Goal: Transaction & Acquisition: Download file/media

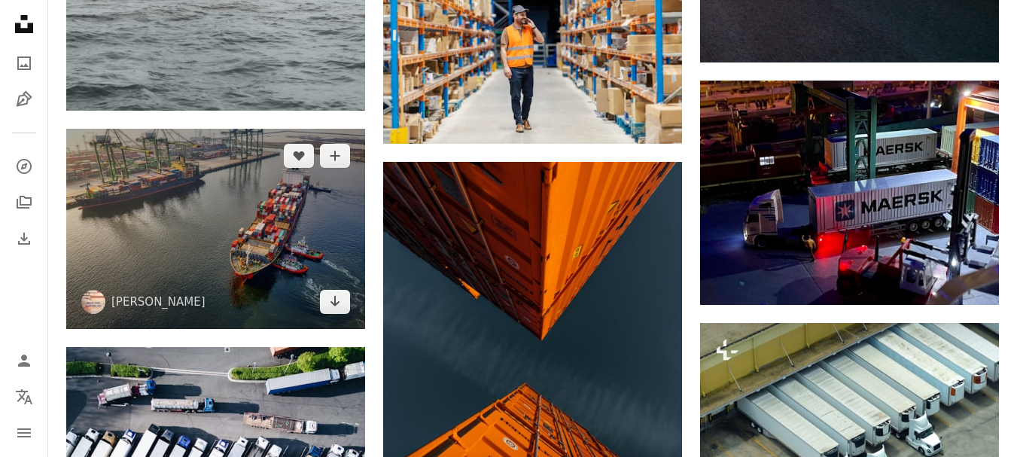
scroll to position [3238, 0]
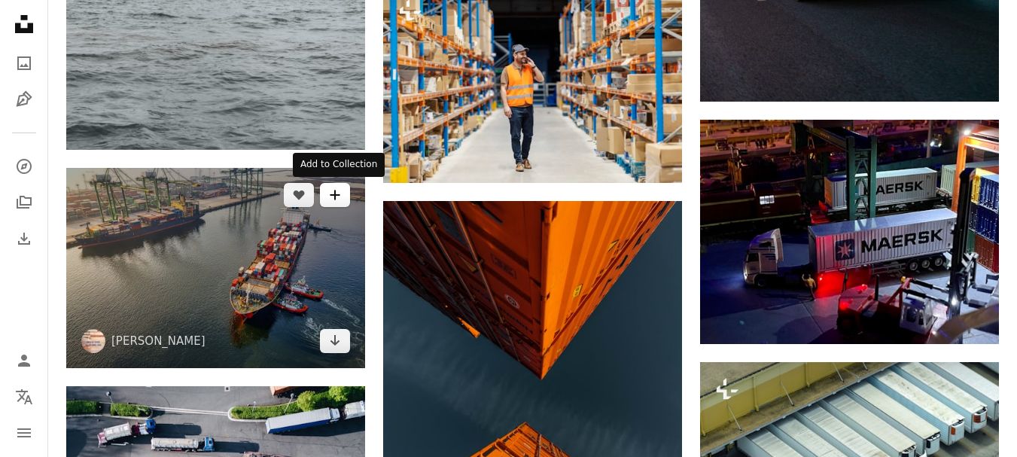
click at [337, 203] on button "A plus sign" at bounding box center [335, 195] width 30 height 24
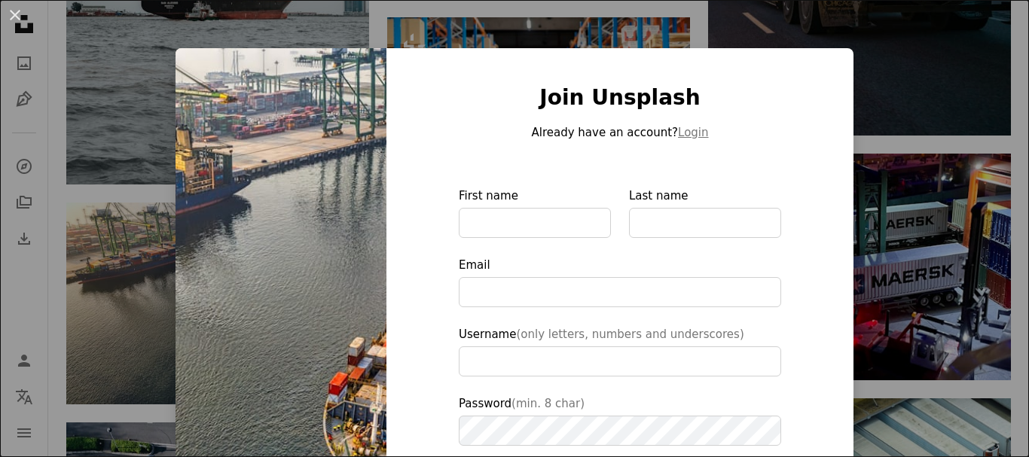
click at [982, 108] on div "An X shape Join Unsplash Already have an account? Login First name Last name Em…" at bounding box center [514, 228] width 1029 height 457
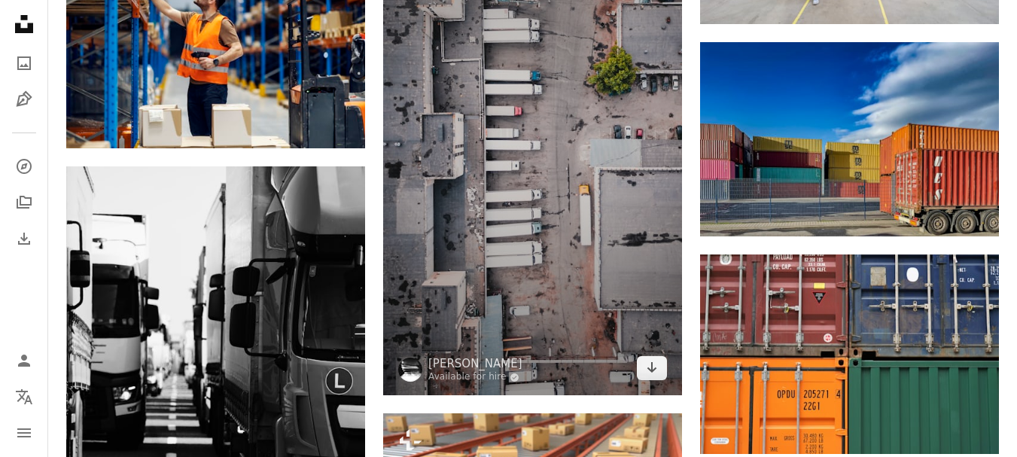
scroll to position [3991, 0]
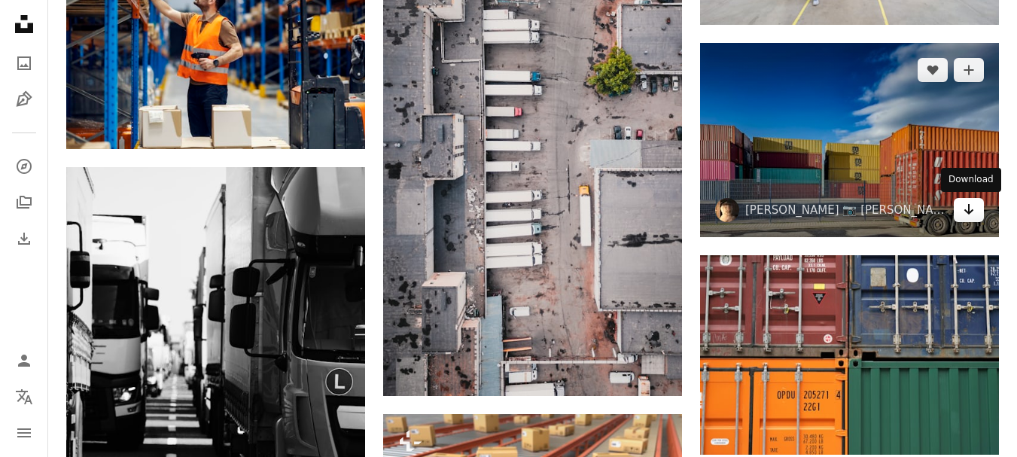
click at [978, 205] on link "Arrow pointing down" at bounding box center [969, 210] width 30 height 24
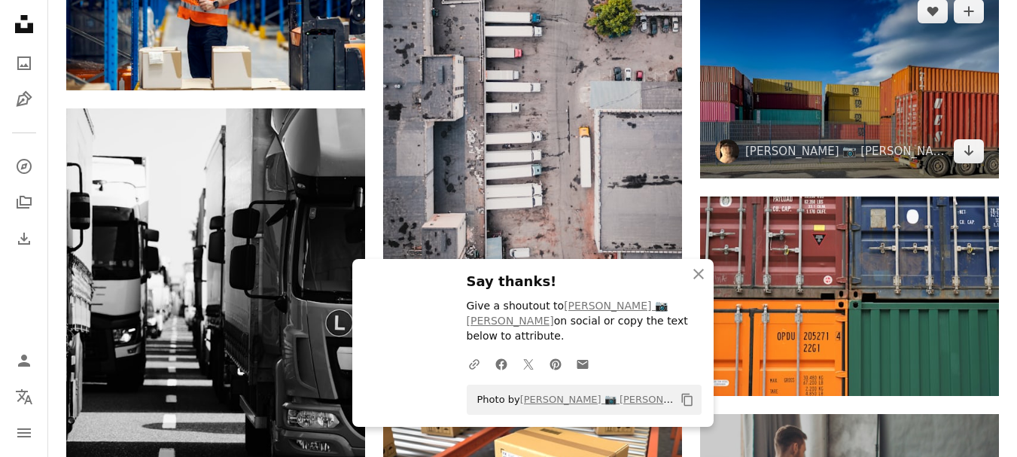
scroll to position [4142, 0]
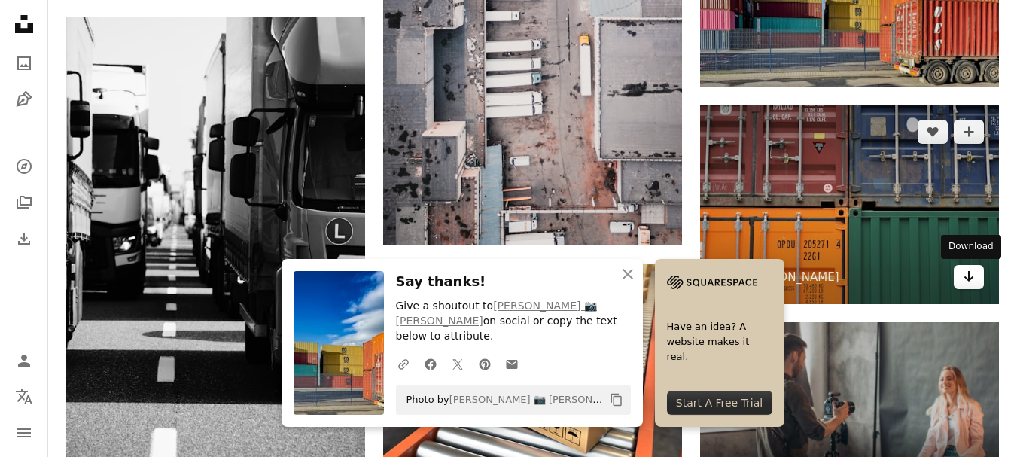
click at [983, 275] on link "Arrow pointing down" at bounding box center [969, 277] width 30 height 24
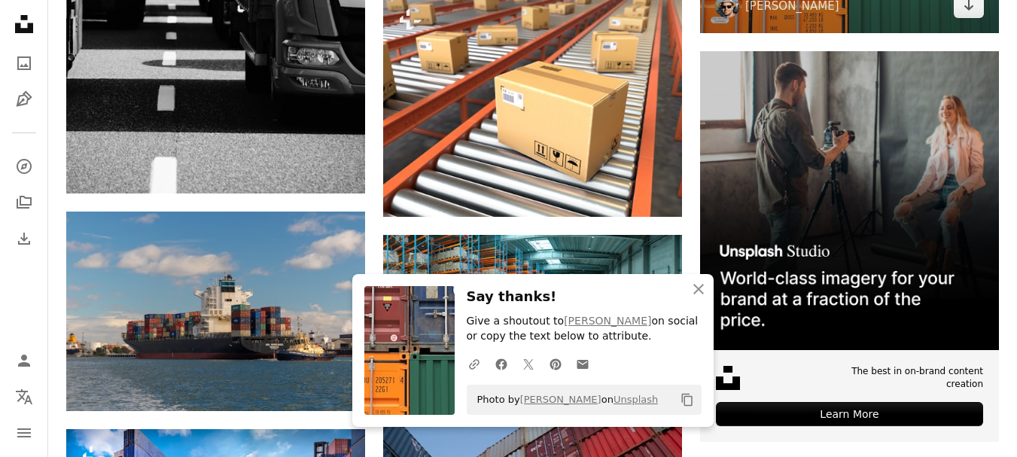
scroll to position [4443, 0]
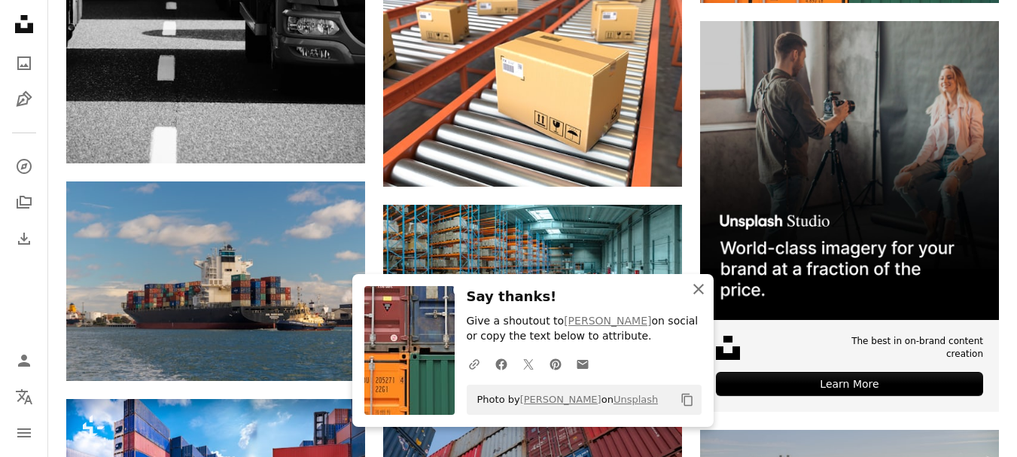
click at [707, 293] on icon "An X shape" at bounding box center [699, 289] width 18 height 18
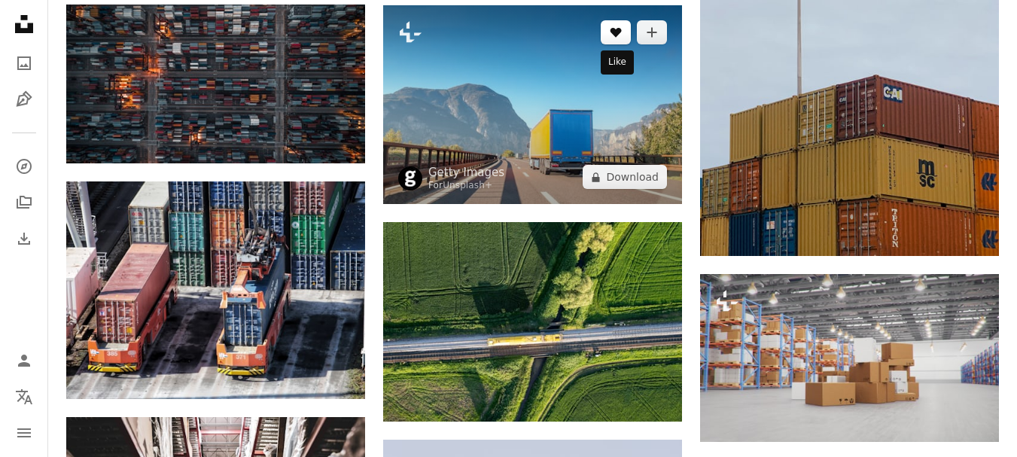
scroll to position [5196, 0]
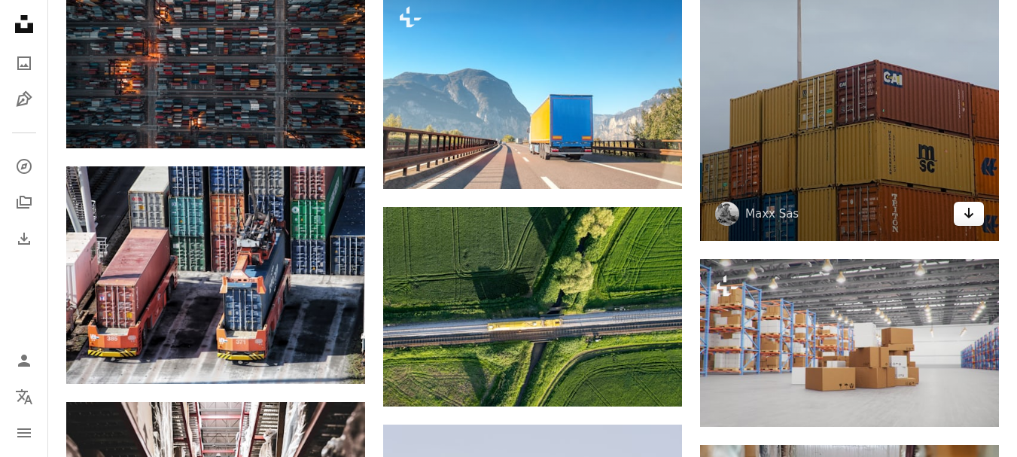
click at [975, 209] on link "Arrow pointing down" at bounding box center [969, 214] width 30 height 24
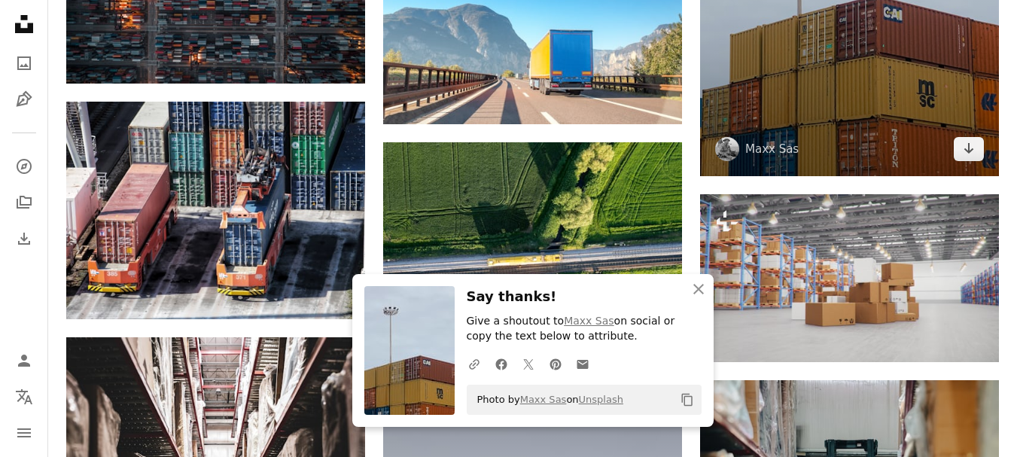
scroll to position [5422, 0]
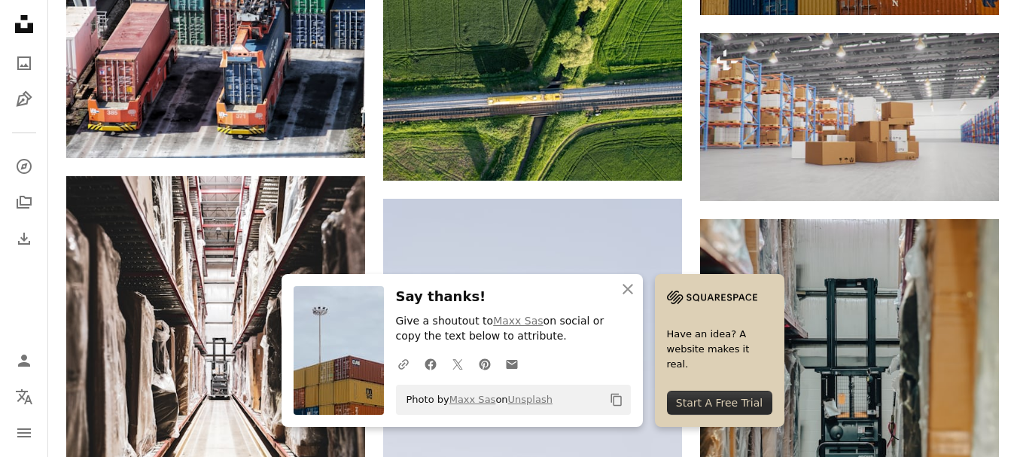
drag, startPoint x: 697, startPoint y: 275, endPoint x: 706, endPoint y: 293, distance: 20.6
click at [706, 293] on img at bounding box center [712, 297] width 90 height 23
click at [633, 288] on icon "An X shape" at bounding box center [628, 289] width 18 height 18
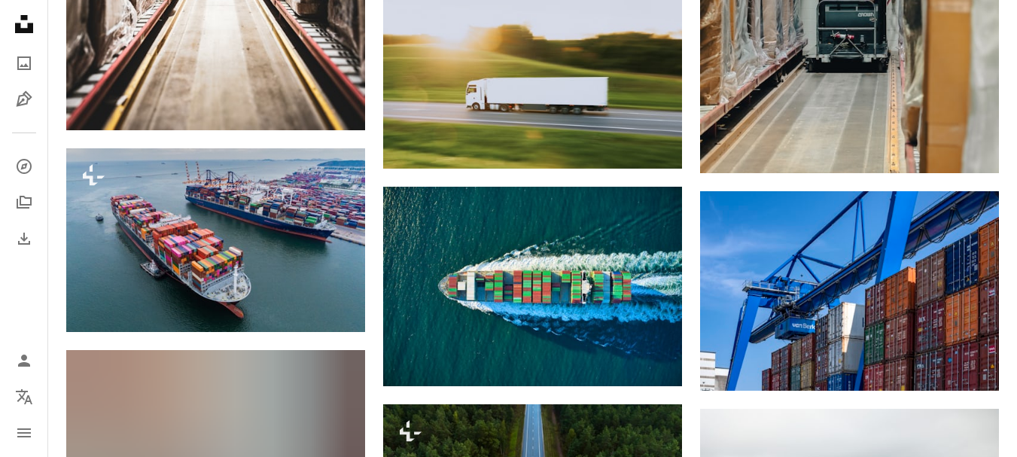
scroll to position [5874, 0]
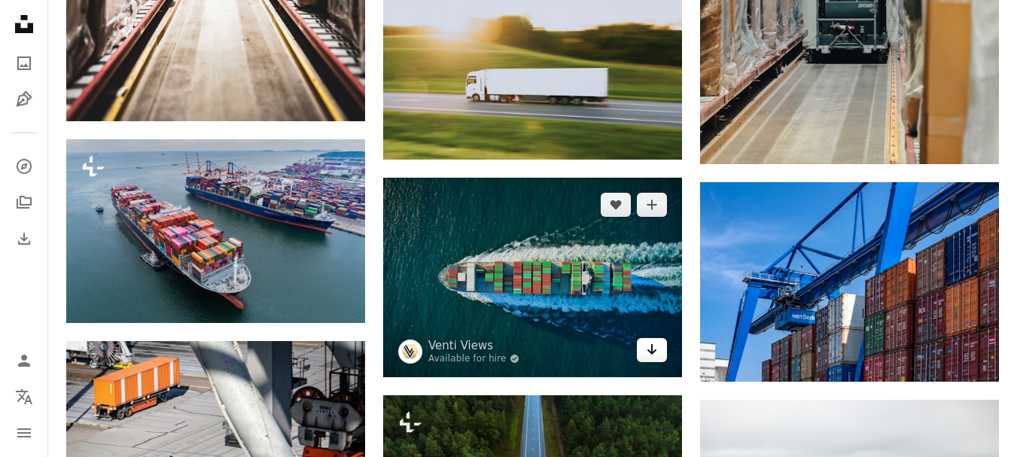
click at [656, 361] on link "Arrow pointing down" at bounding box center [652, 350] width 30 height 24
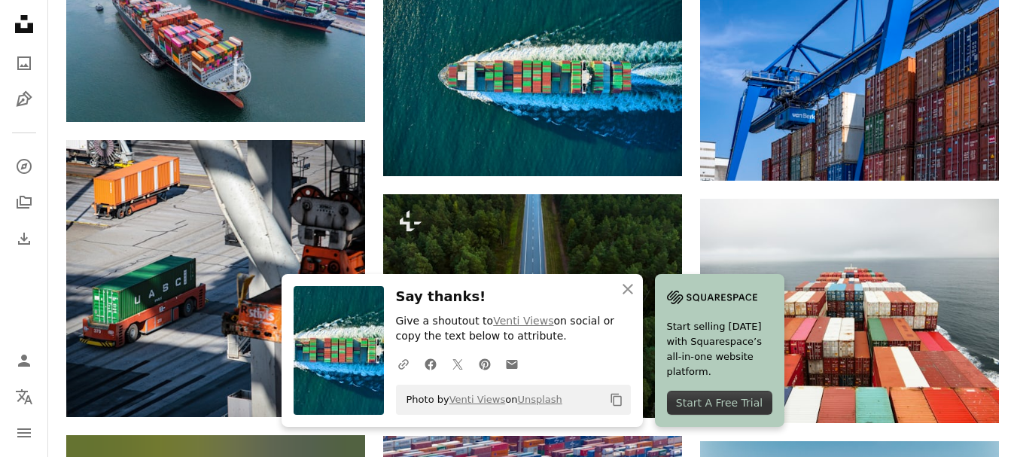
scroll to position [6100, 0]
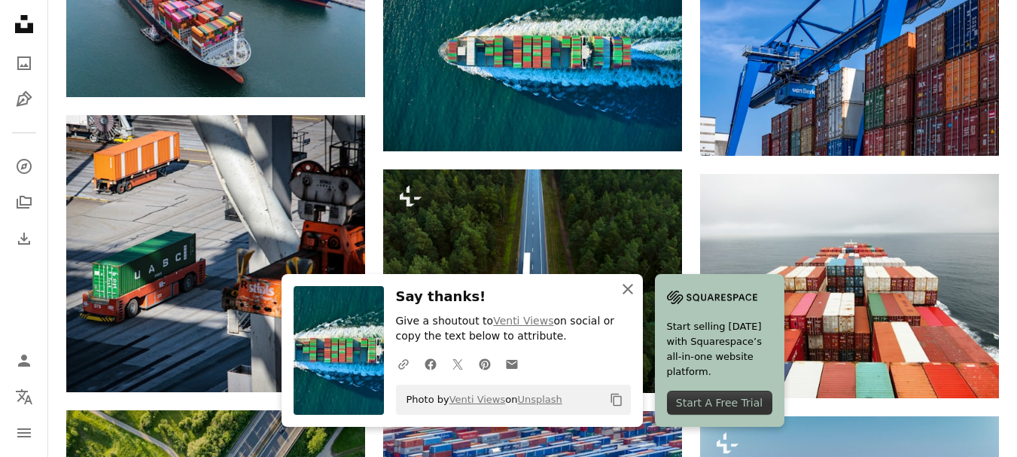
click at [626, 293] on icon "An X shape" at bounding box center [628, 289] width 18 height 18
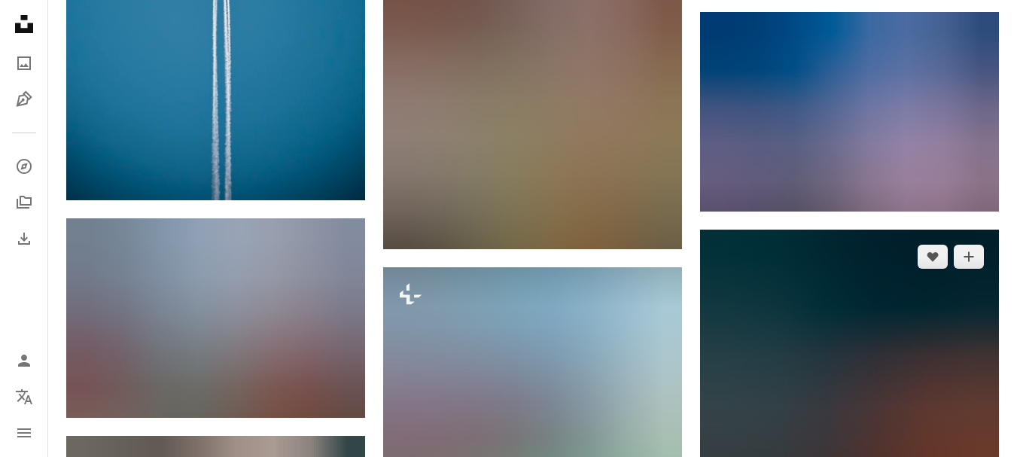
scroll to position [7531, 0]
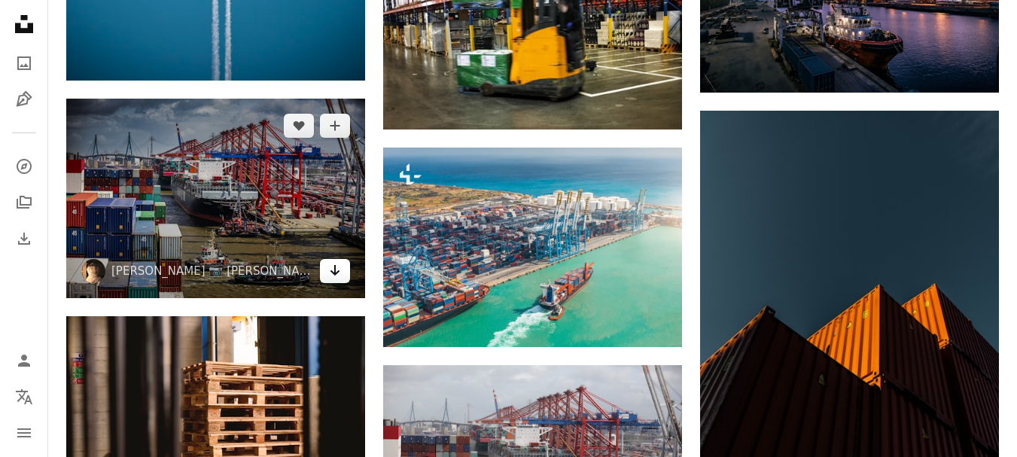
click at [339, 273] on icon "Arrow pointing down" at bounding box center [335, 270] width 12 height 18
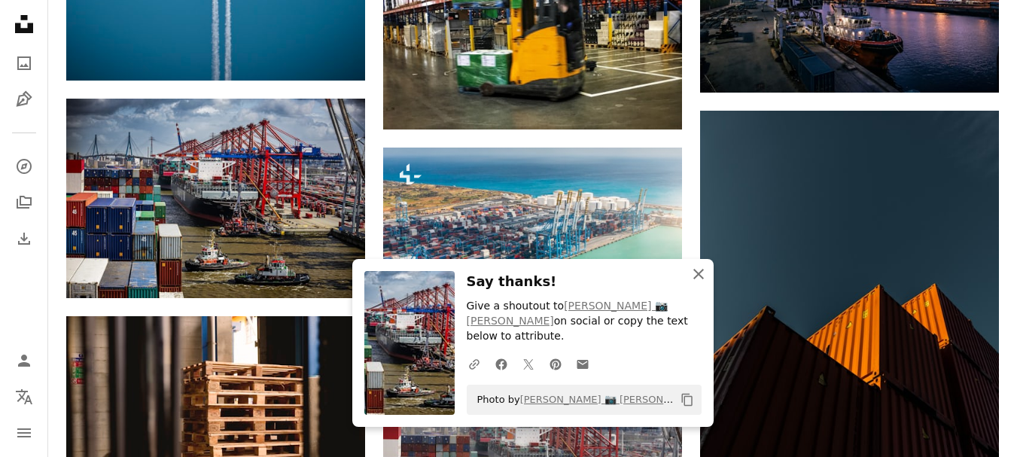
click at [693, 283] on icon "An X shape" at bounding box center [699, 274] width 18 height 18
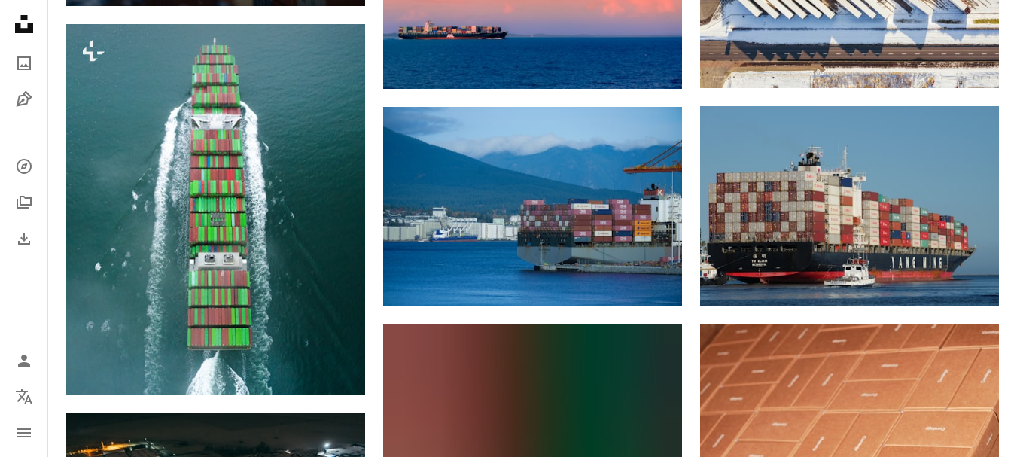
scroll to position [14158, 0]
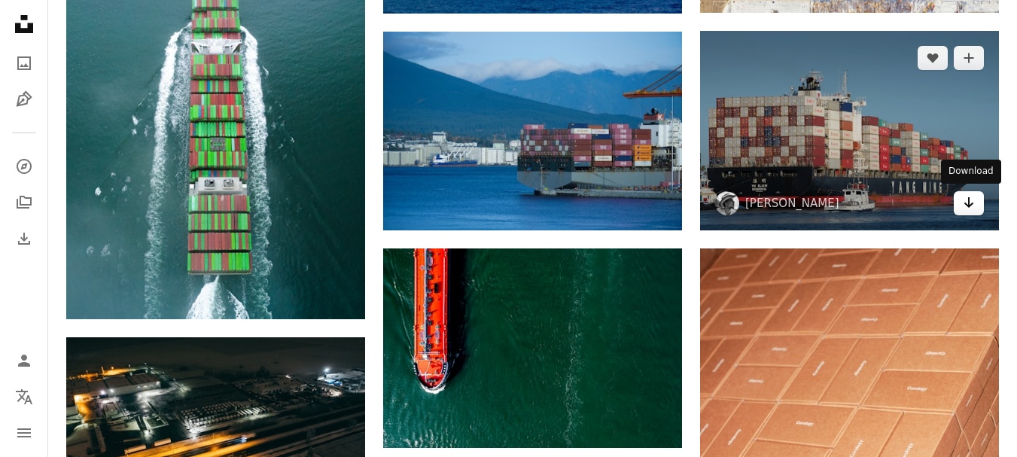
click at [976, 199] on link "Arrow pointing down" at bounding box center [969, 203] width 30 height 24
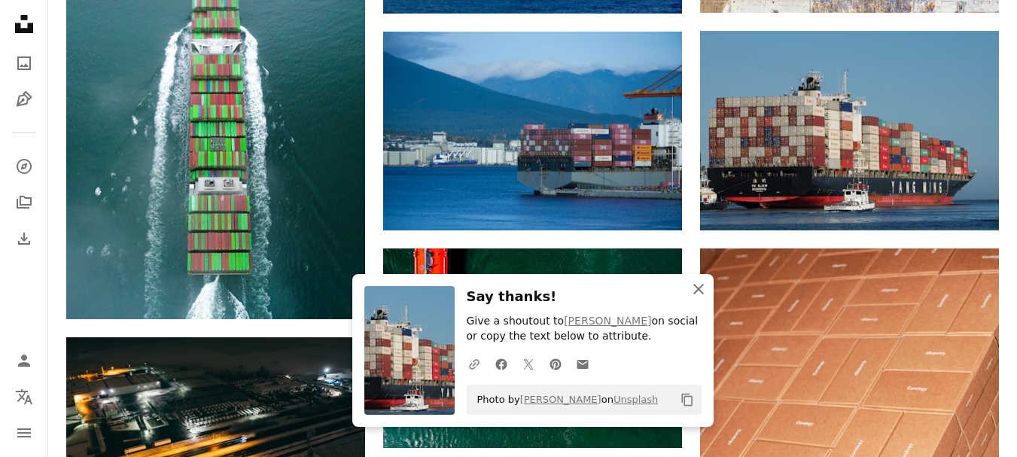
click at [697, 286] on icon "button" at bounding box center [699, 289] width 11 height 11
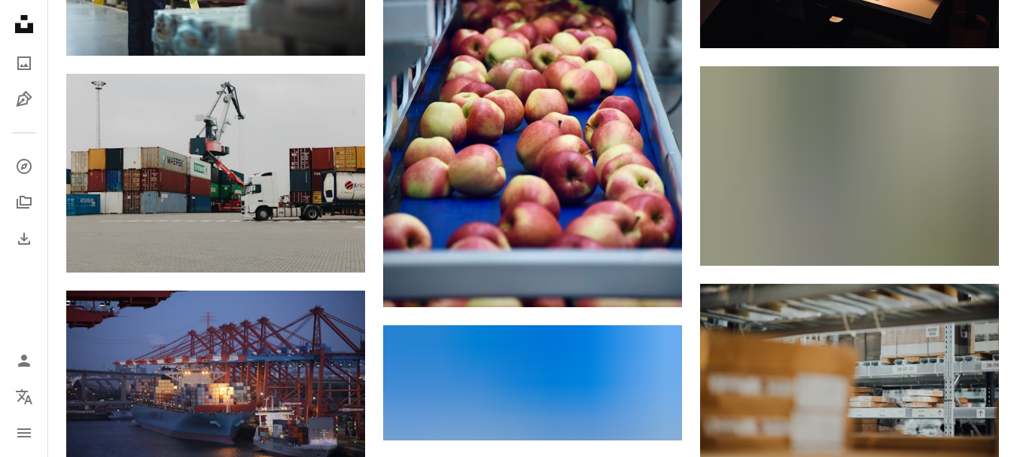
scroll to position [19581, 0]
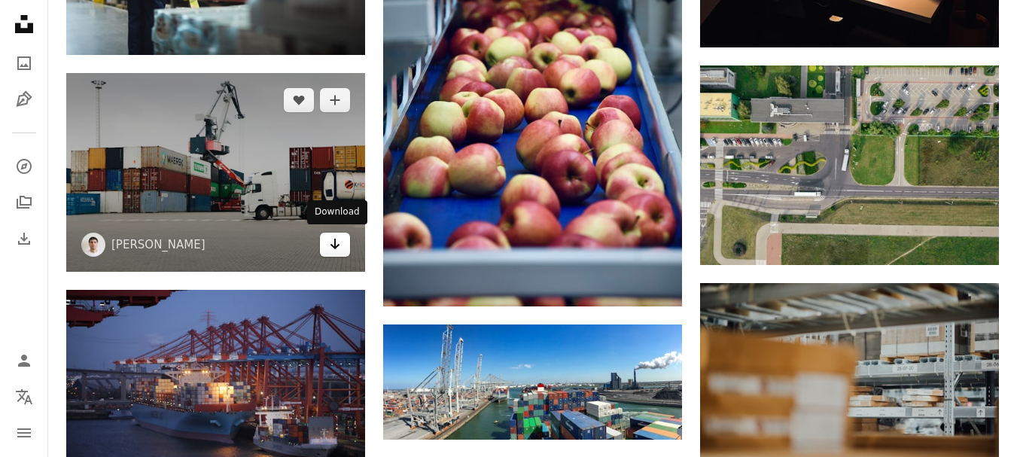
click at [328, 241] on link "Arrow pointing down" at bounding box center [335, 245] width 30 height 24
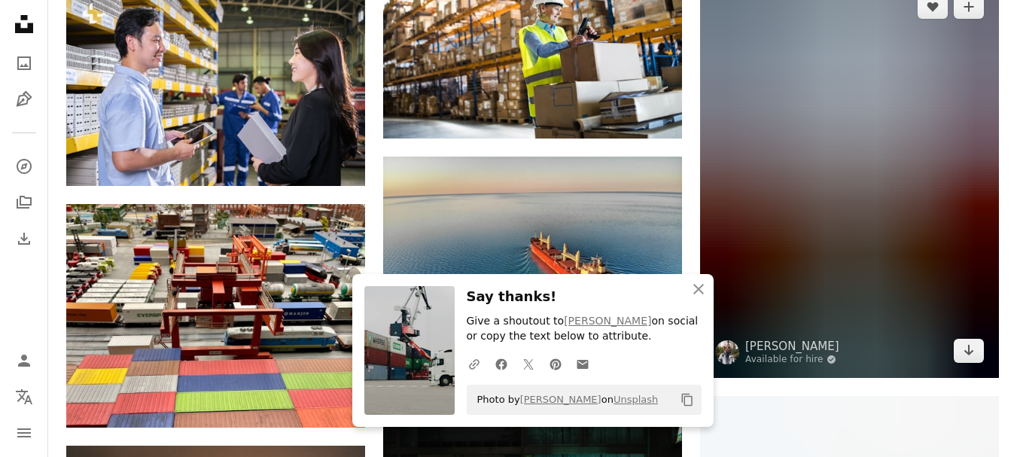
scroll to position [20108, 0]
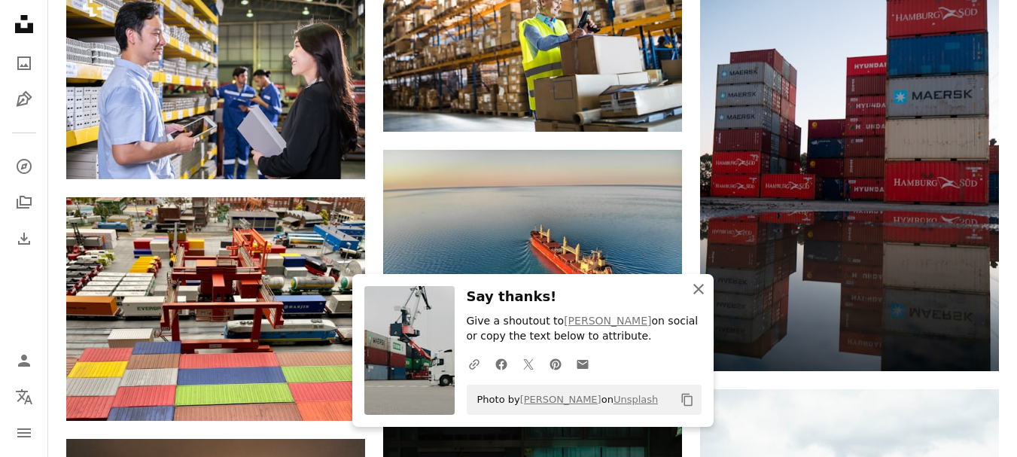
click at [706, 292] on icon "An X shape" at bounding box center [699, 289] width 18 height 18
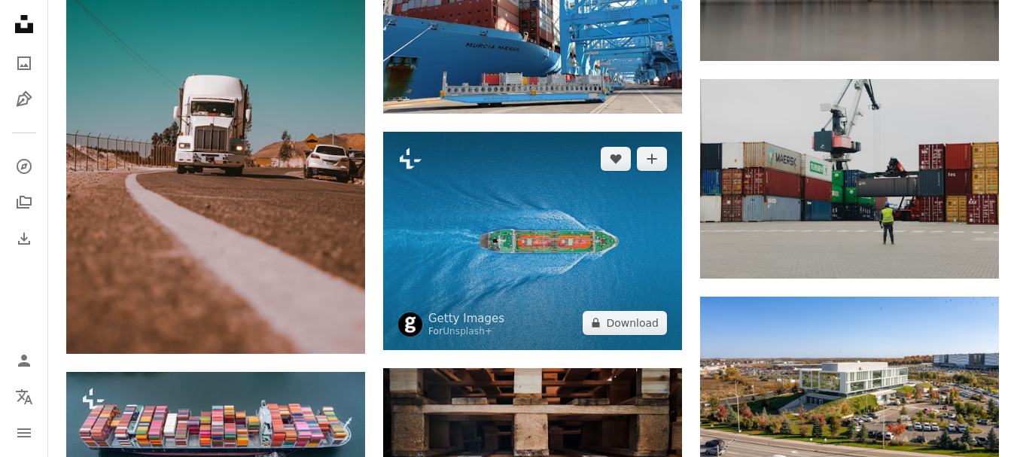
scroll to position [27036, 0]
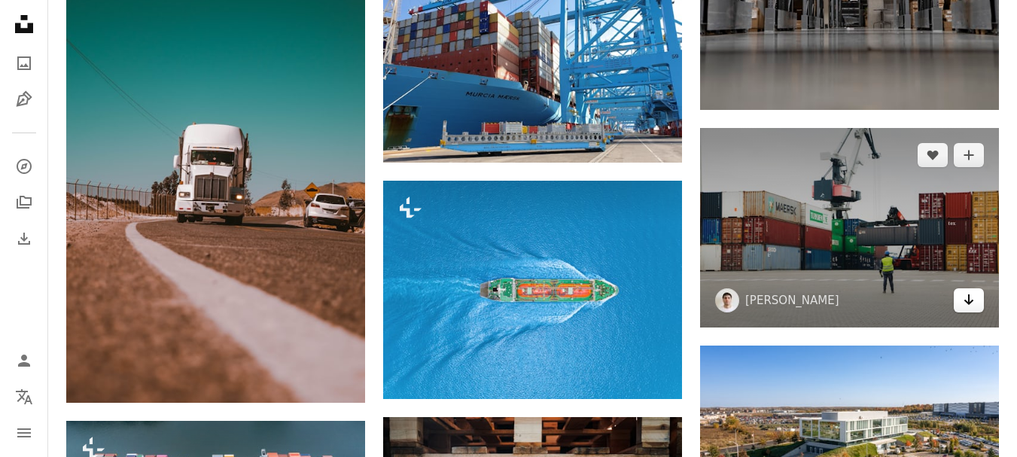
click at [971, 298] on icon "Arrow pointing down" at bounding box center [969, 300] width 12 height 18
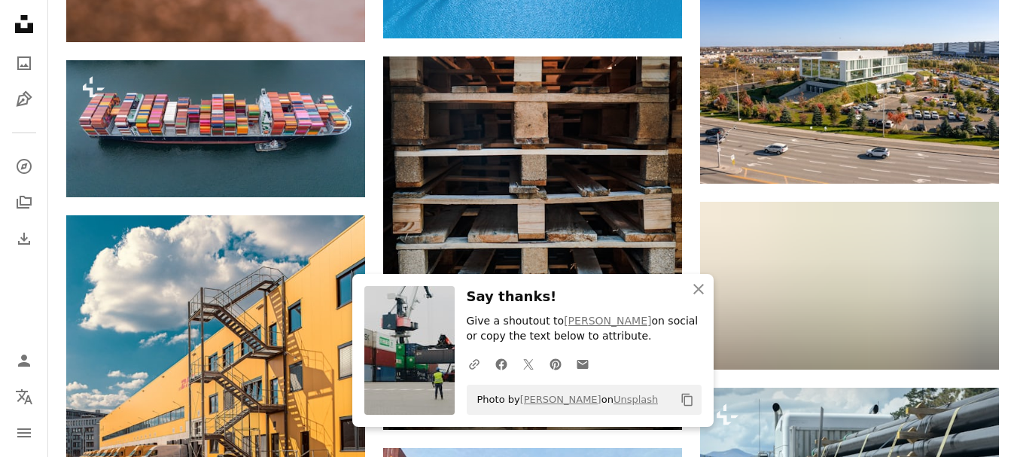
scroll to position [27413, 0]
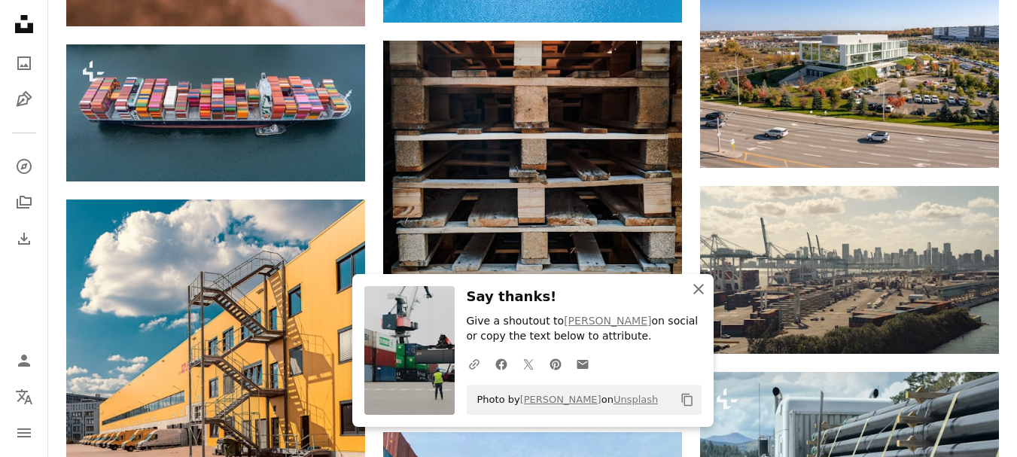
click at [697, 281] on icon "An X shape" at bounding box center [699, 289] width 18 height 18
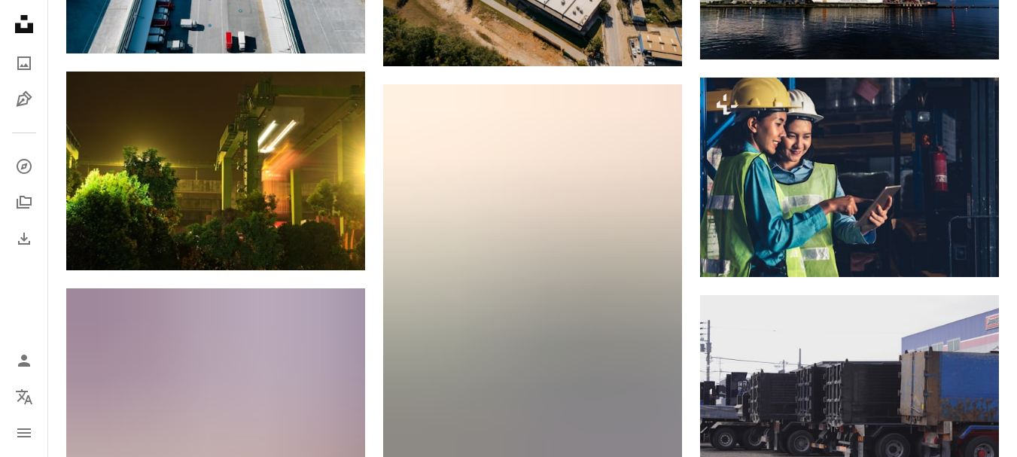
scroll to position [34699, 0]
